Goal: Complete application form

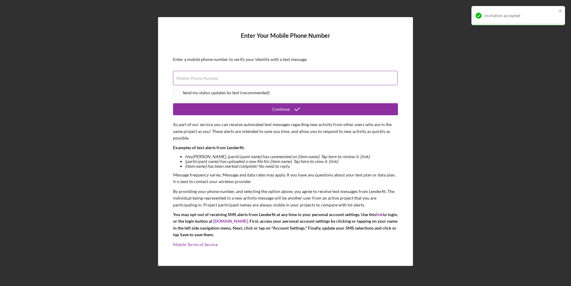
click at [195, 79] on label "Mobile Phone Number" at bounding box center [197, 78] width 43 height 5
click at [195, 79] on input "Mobile Phone Number" at bounding box center [285, 78] width 224 height 14
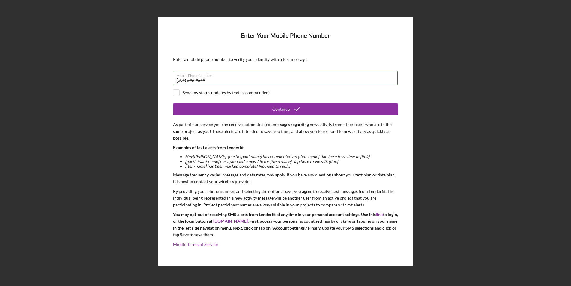
type input "(6##) ###-####"
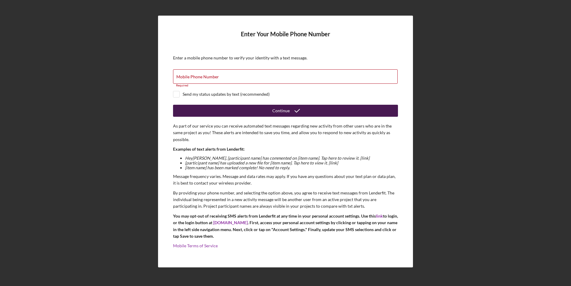
click at [275, 112] on div "Continue" at bounding box center [280, 111] width 17 height 12
click at [199, 114] on button "Continue" at bounding box center [285, 111] width 225 height 12
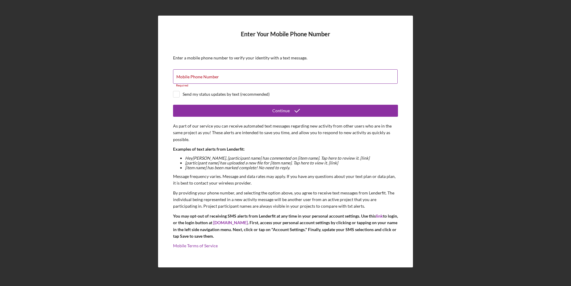
click at [206, 72] on div "Mobile Phone Number Required" at bounding box center [285, 78] width 225 height 18
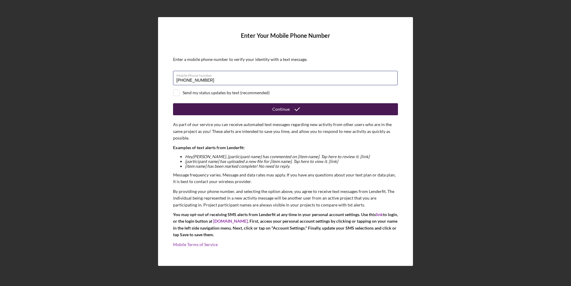
type input "[PHONE_NUMBER]"
click at [252, 109] on button "Continue" at bounding box center [285, 109] width 225 height 12
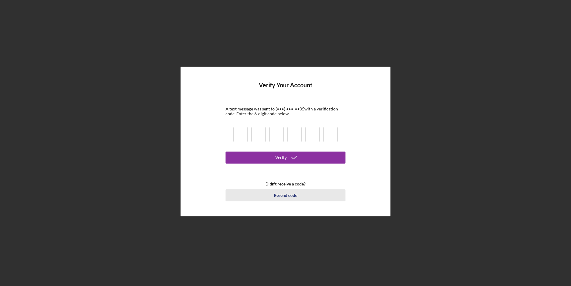
click at [289, 196] on div "Resend code" at bounding box center [285, 195] width 23 height 12
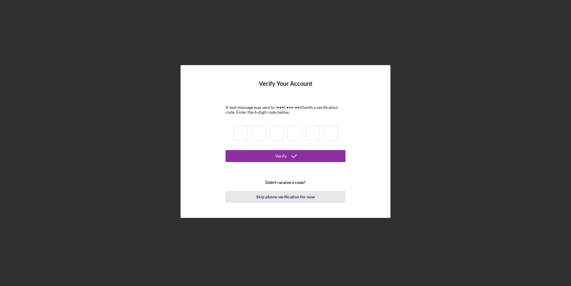
click at [276, 199] on div "Skip phone verification for now" at bounding box center [285, 197] width 59 height 12
